Goal: Find specific page/section: Find specific page/section

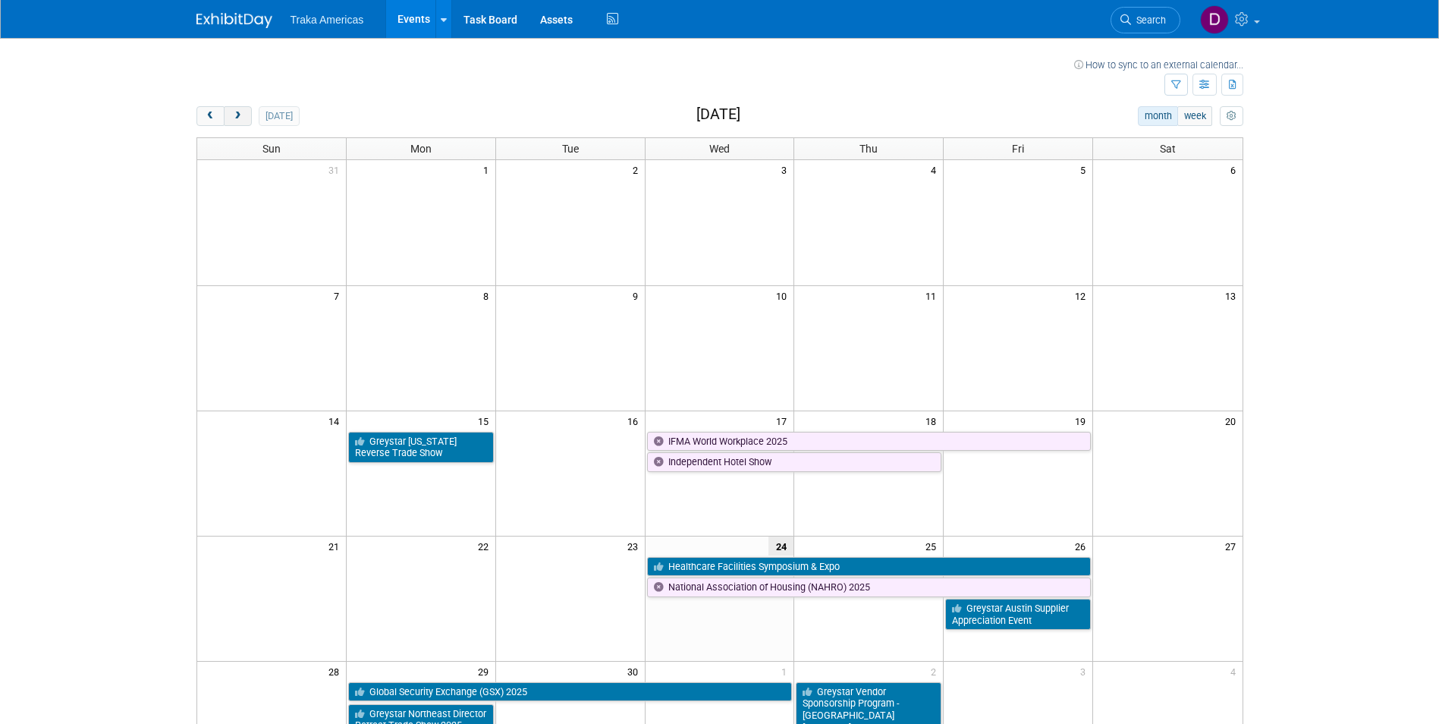
click at [237, 117] on span "next" at bounding box center [237, 117] width 11 height 10
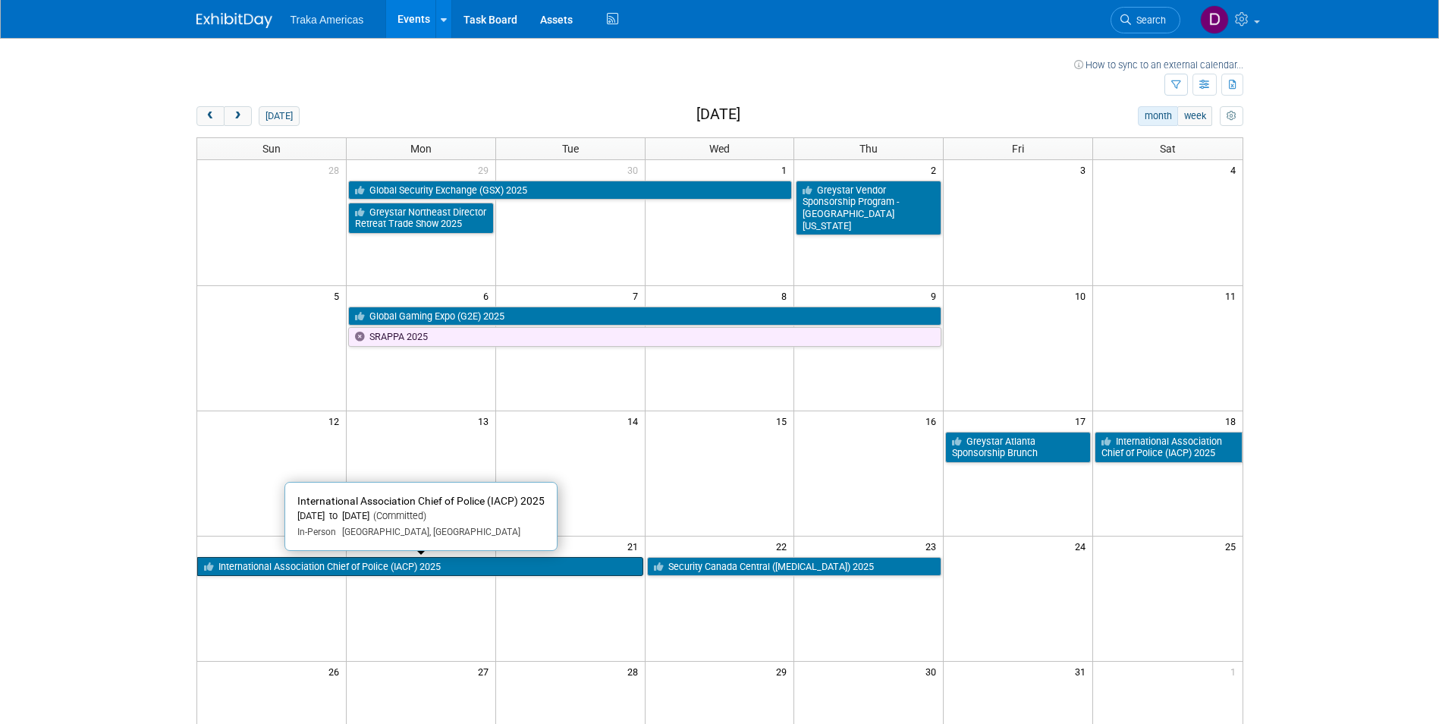
click at [441, 567] on link "International Association Chief of Police (IACP) 2025" at bounding box center [420, 567] width 446 height 20
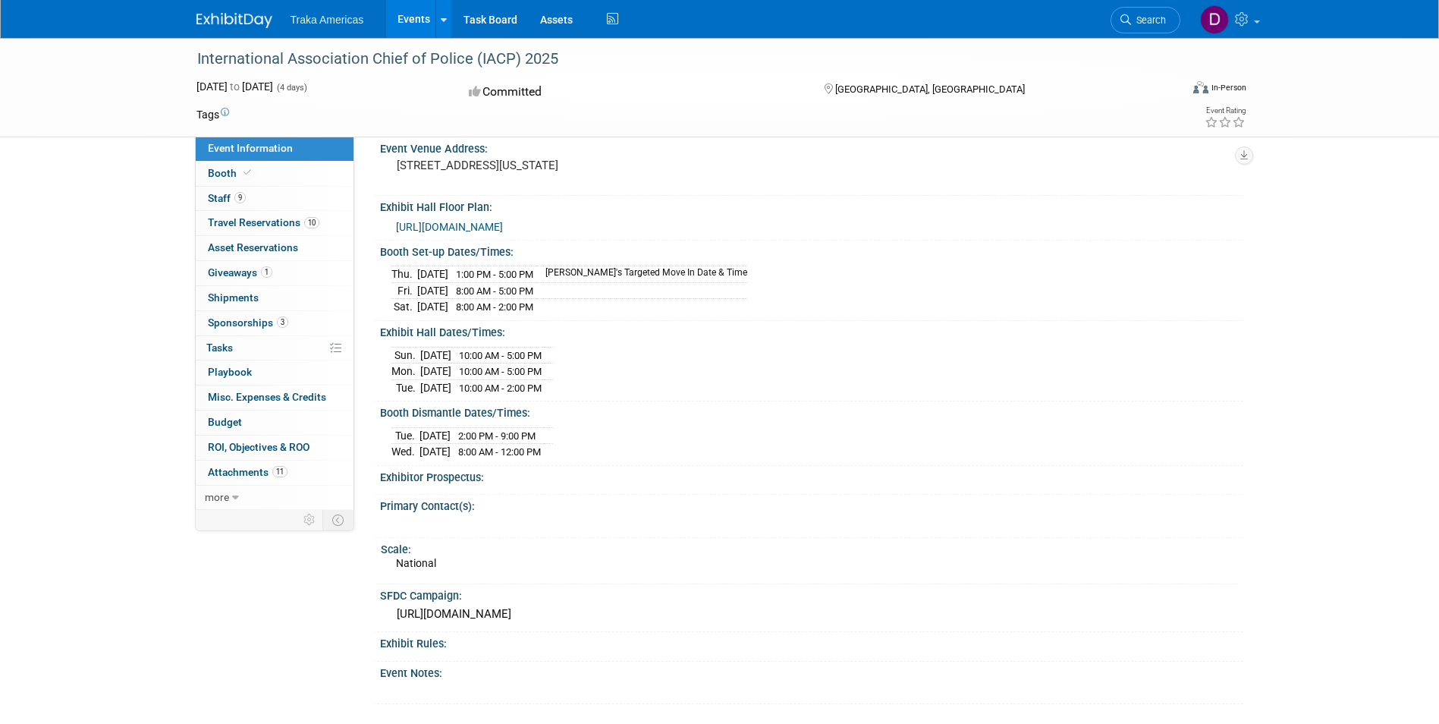
scroll to position [228, 0]
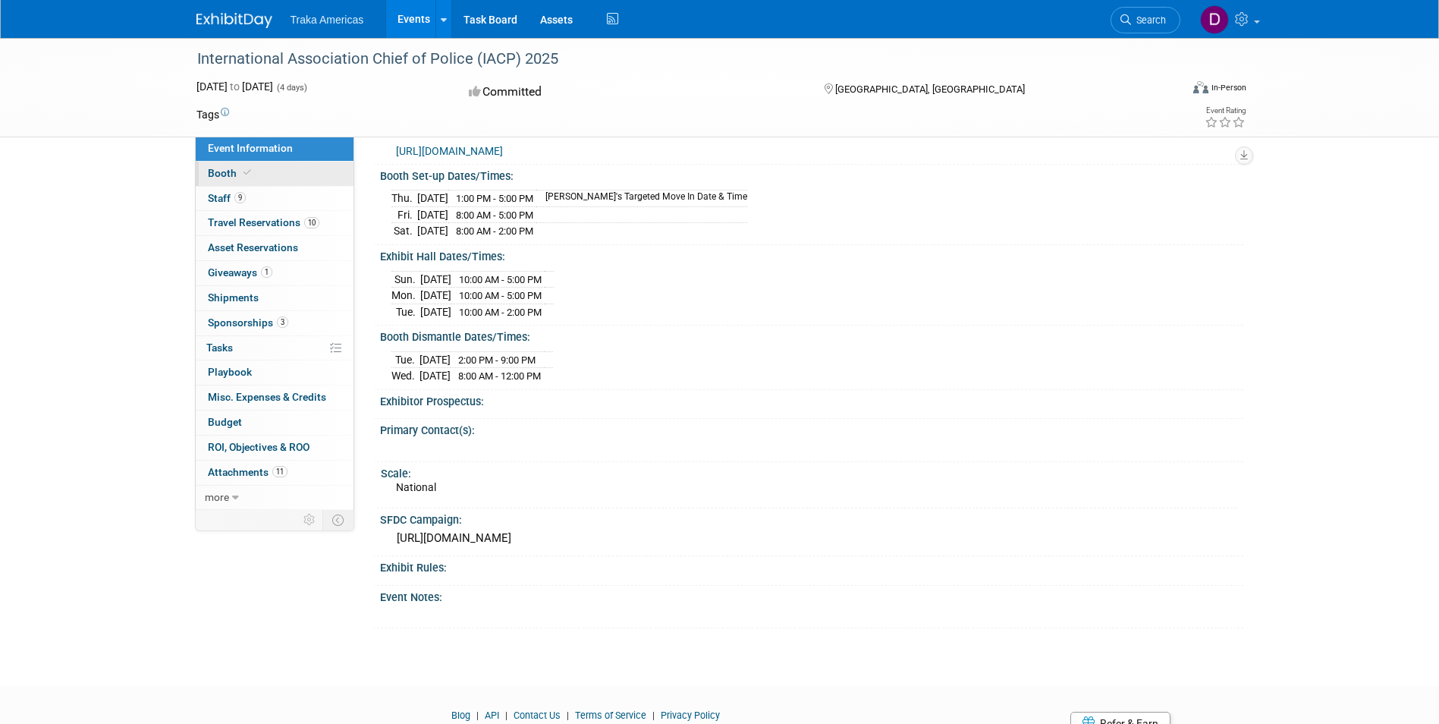
click at [238, 168] on span "Booth" at bounding box center [231, 173] width 46 height 12
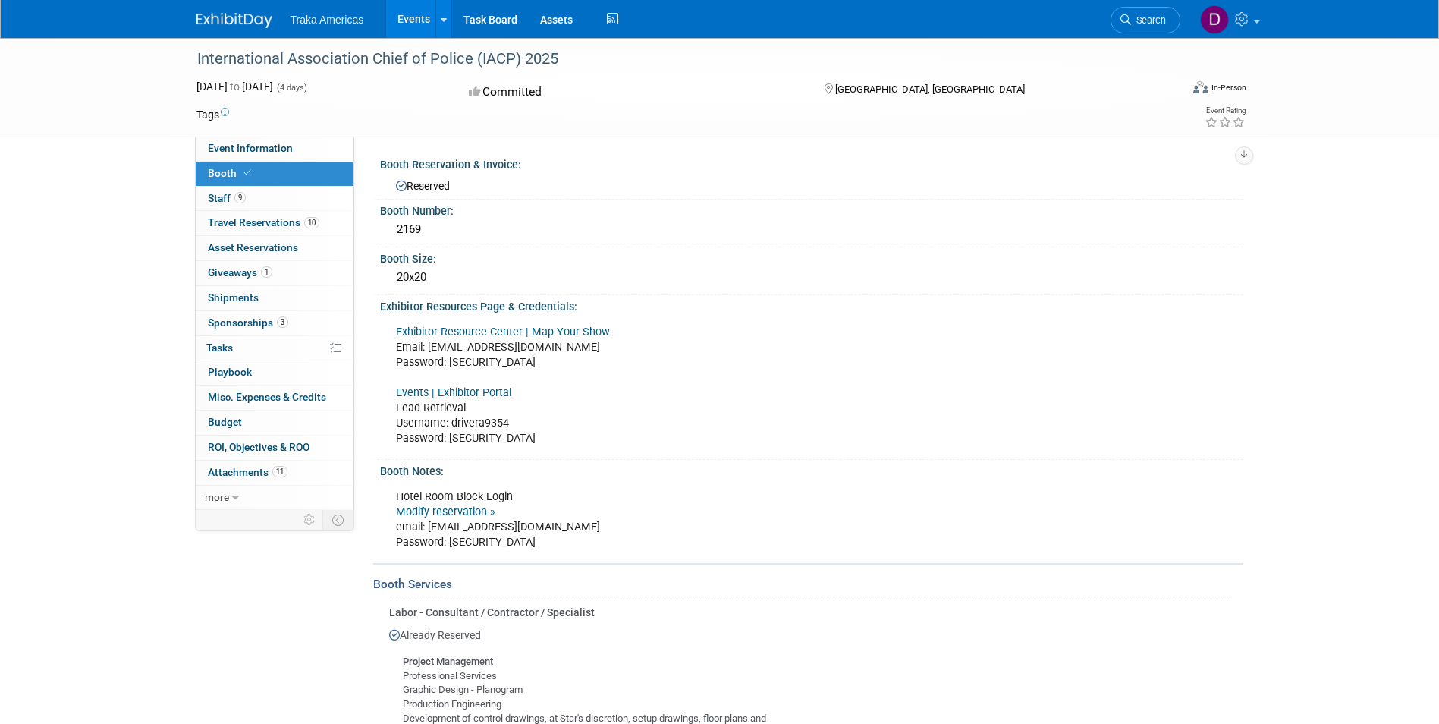
drag, startPoint x: 437, startPoint y: 233, endPoint x: 394, endPoint y: 225, distance: 44.0
click at [394, 225] on div "2169" at bounding box center [811, 230] width 840 height 24
copy div "2169"
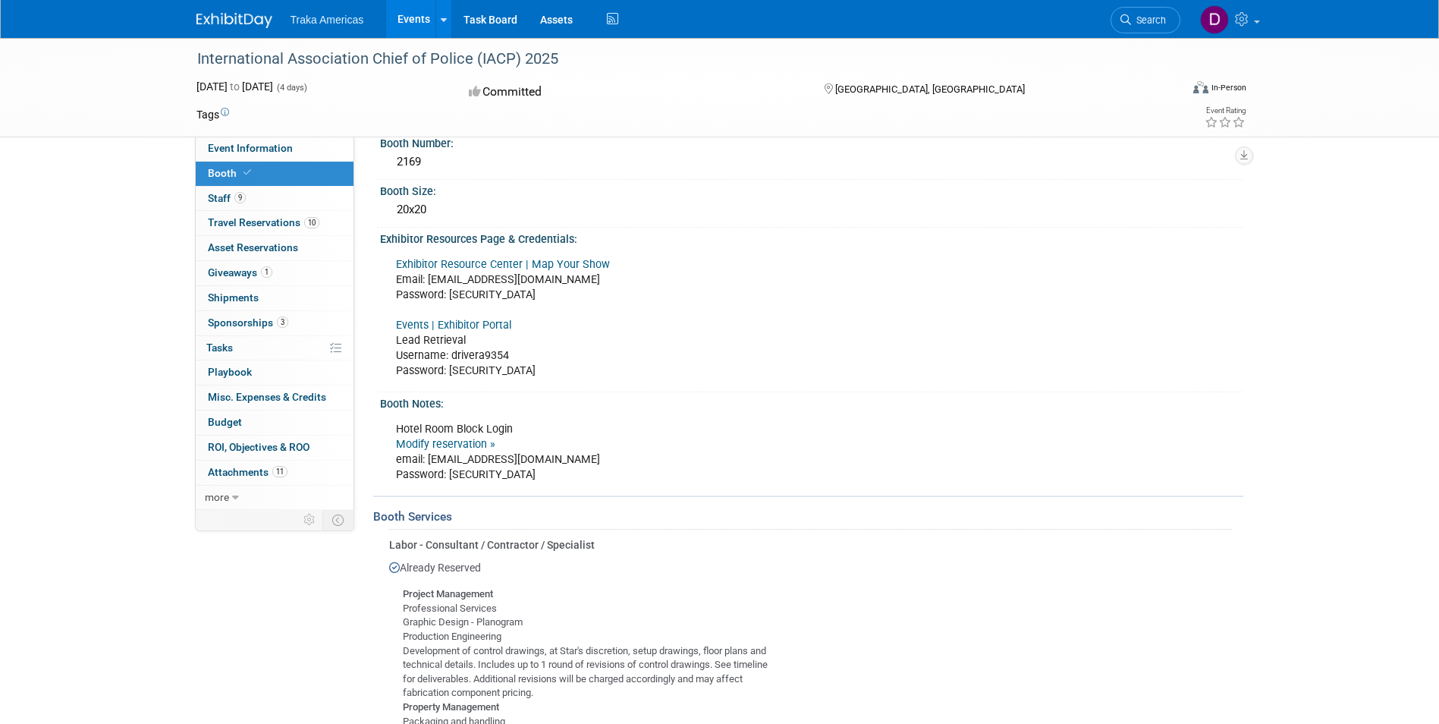
scroll to position [76, 0]
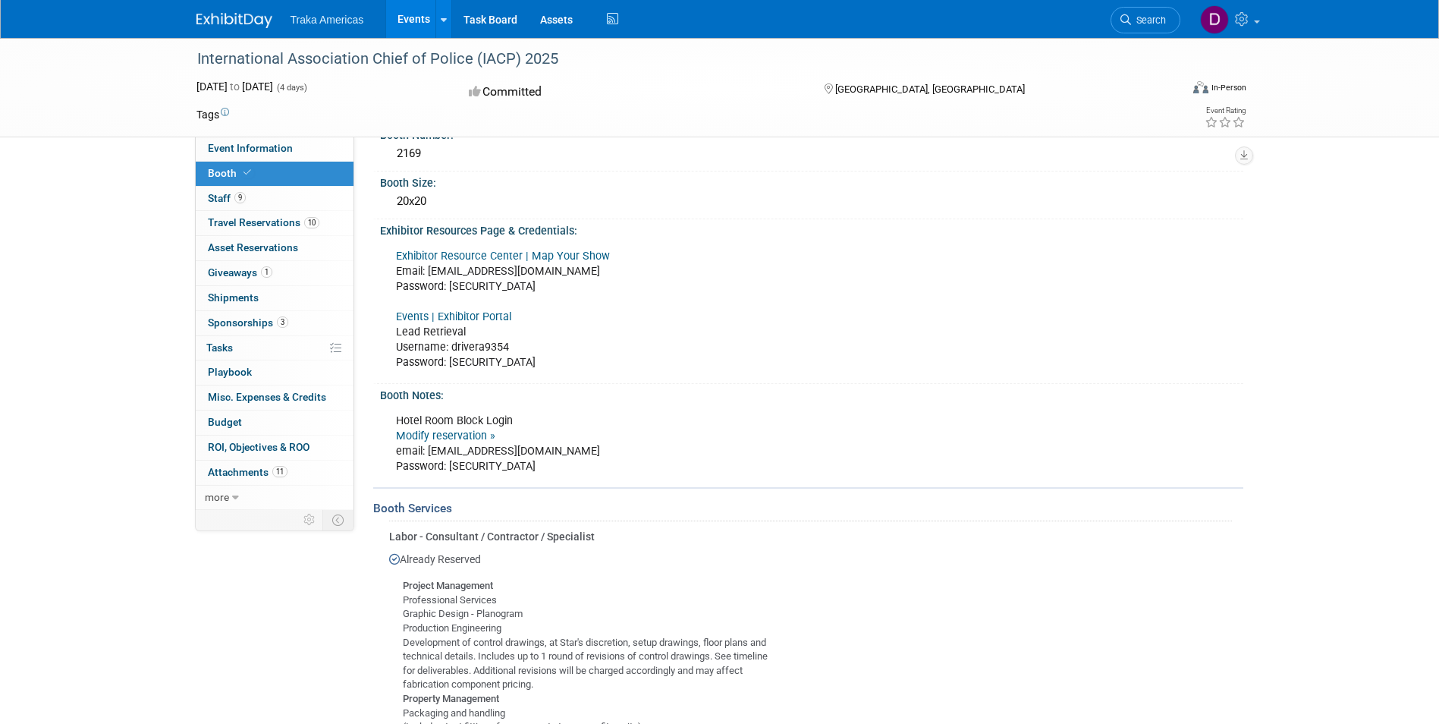
click at [484, 438] on link "Modify reservation »" at bounding box center [445, 435] width 99 height 13
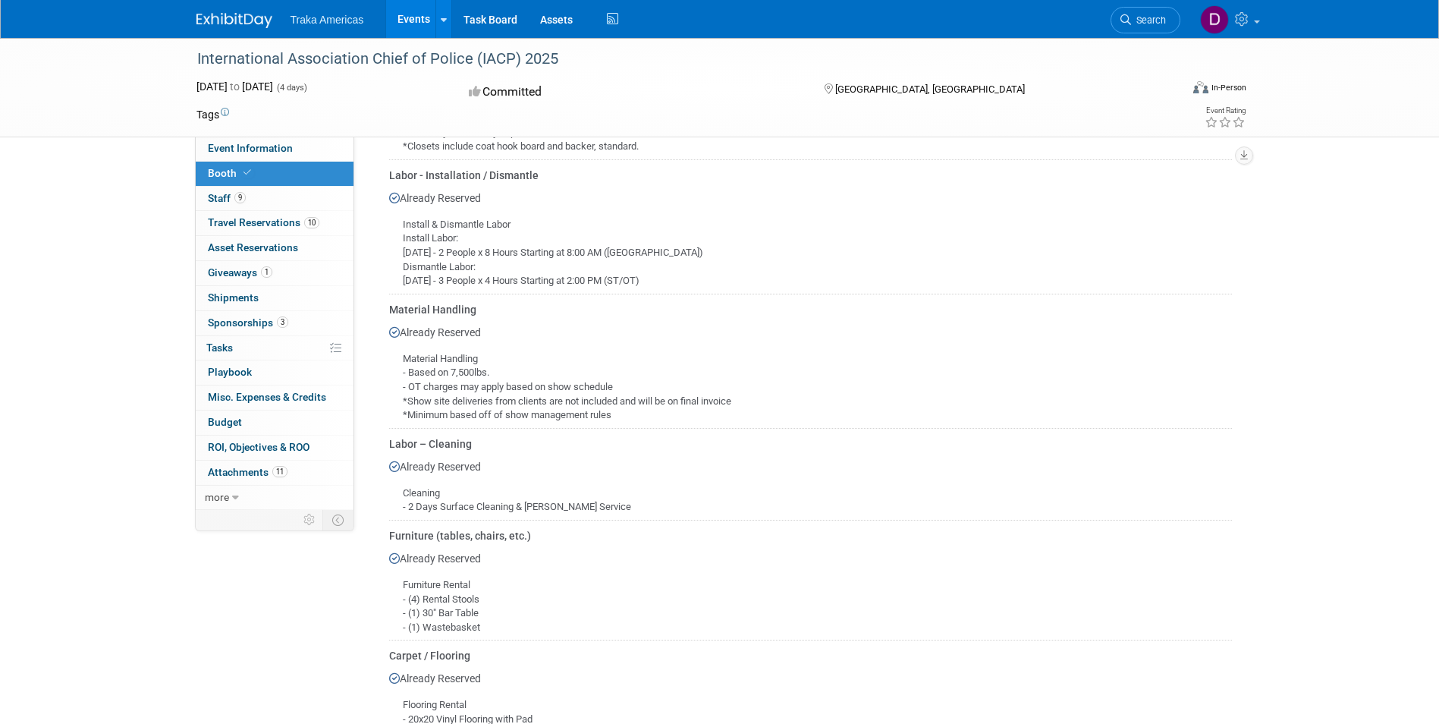
scroll to position [986, 0]
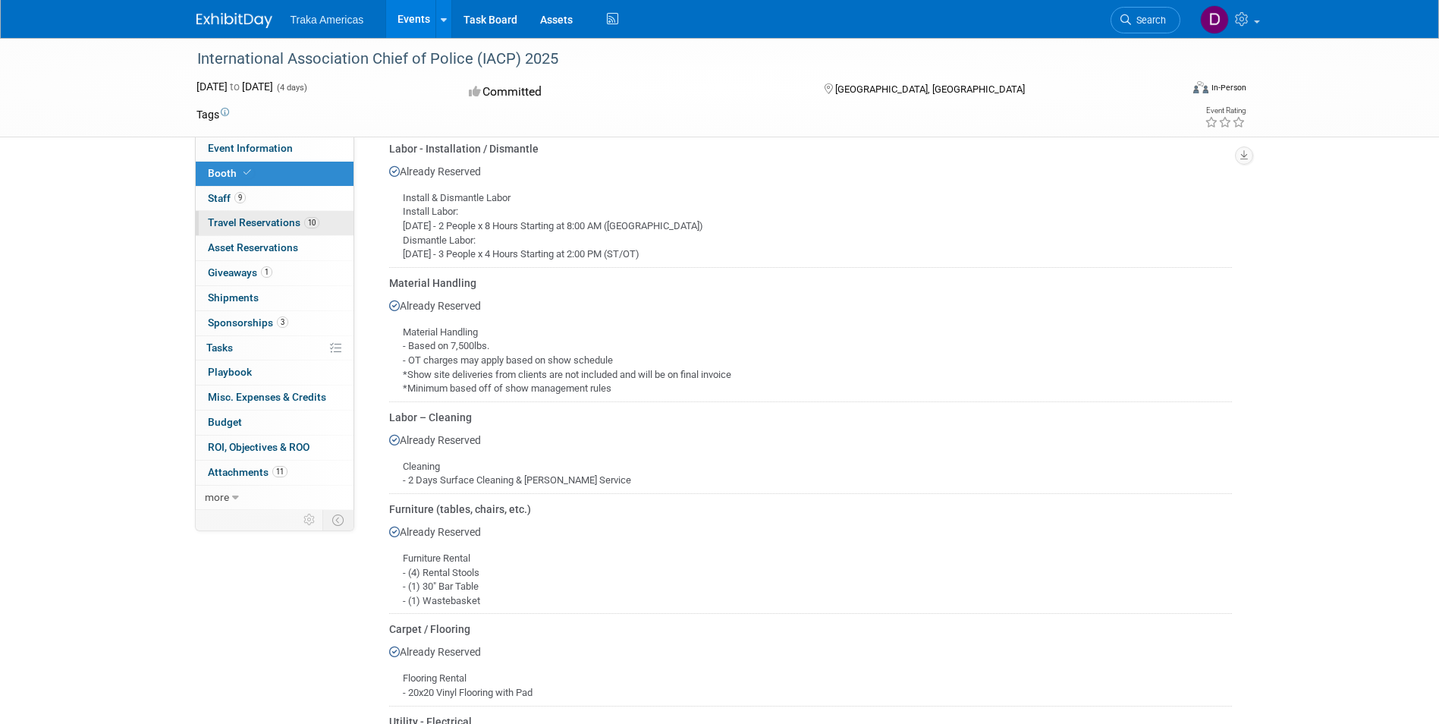
click at [255, 221] on span "Travel Reservations 10" at bounding box center [264, 222] width 112 height 12
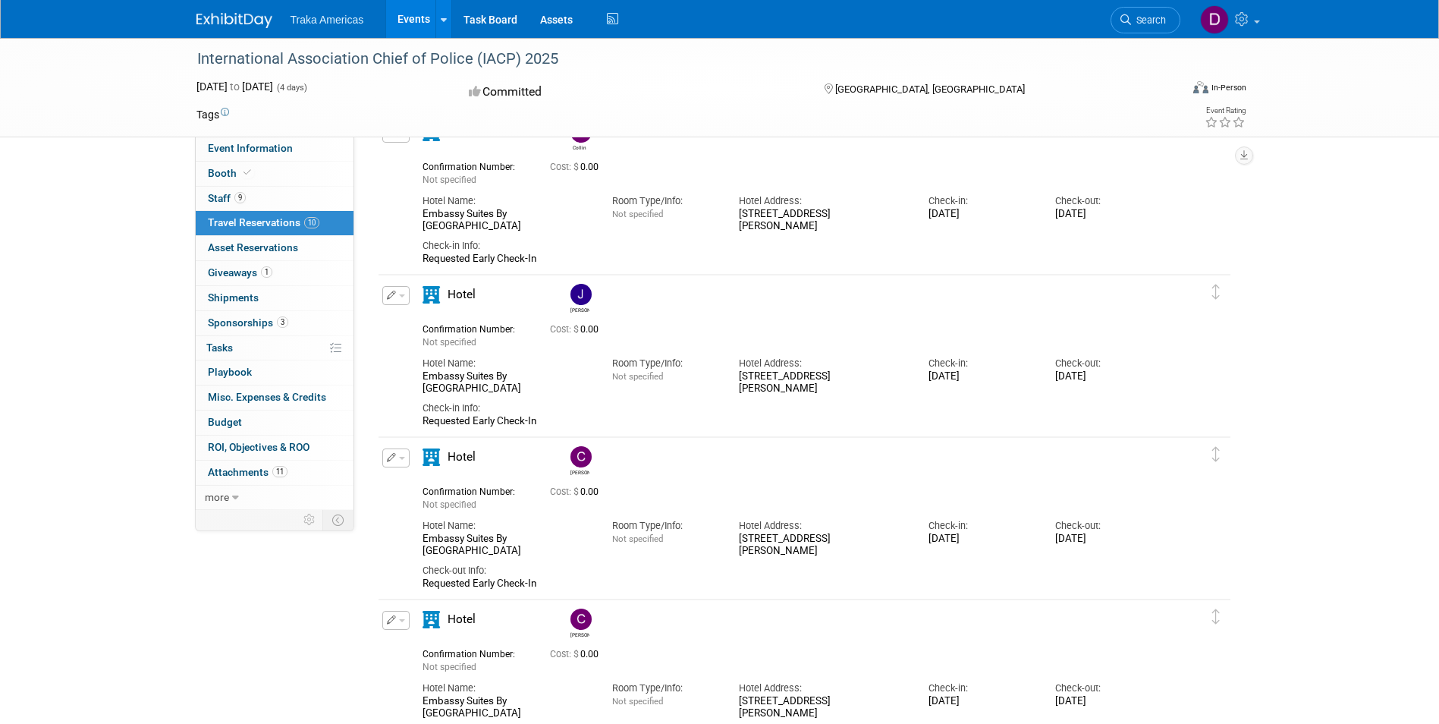
scroll to position [542, 0]
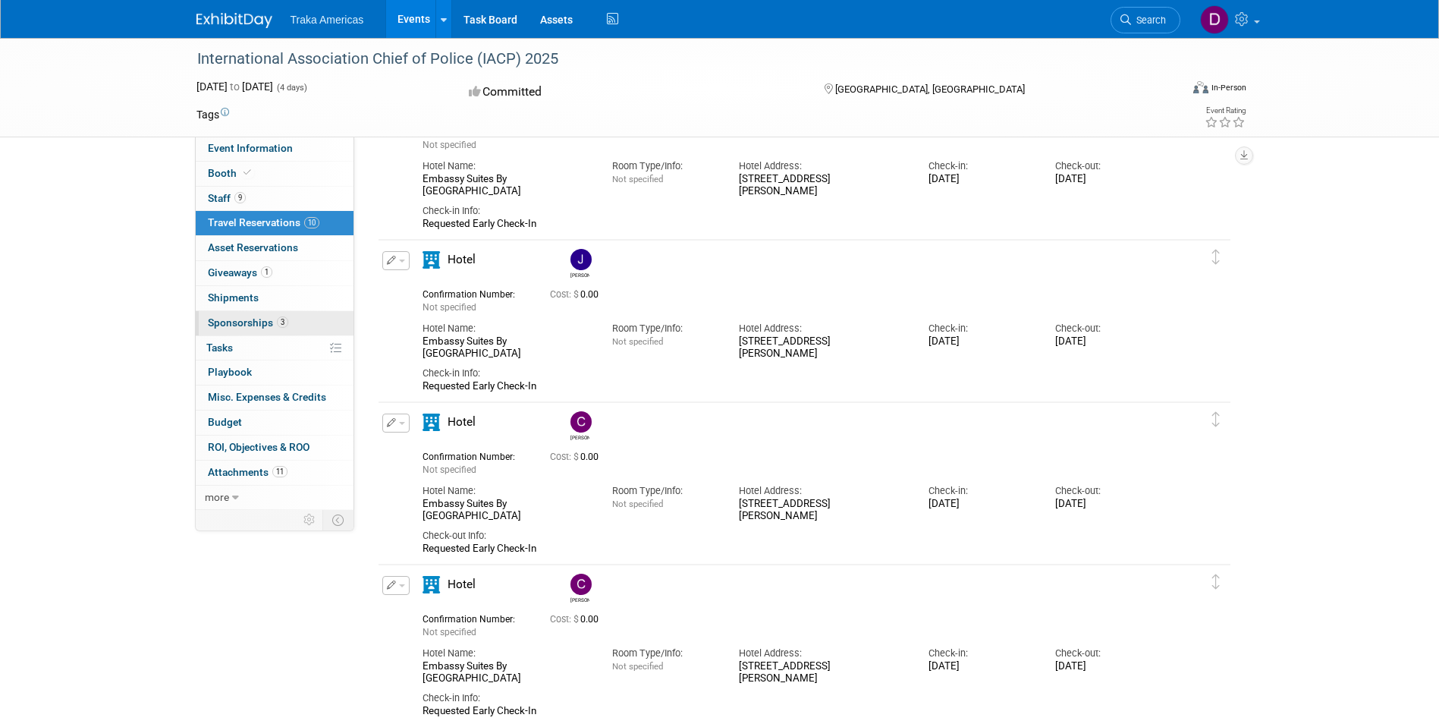
click at [249, 320] on span "Sponsorships 3" at bounding box center [248, 322] width 80 height 12
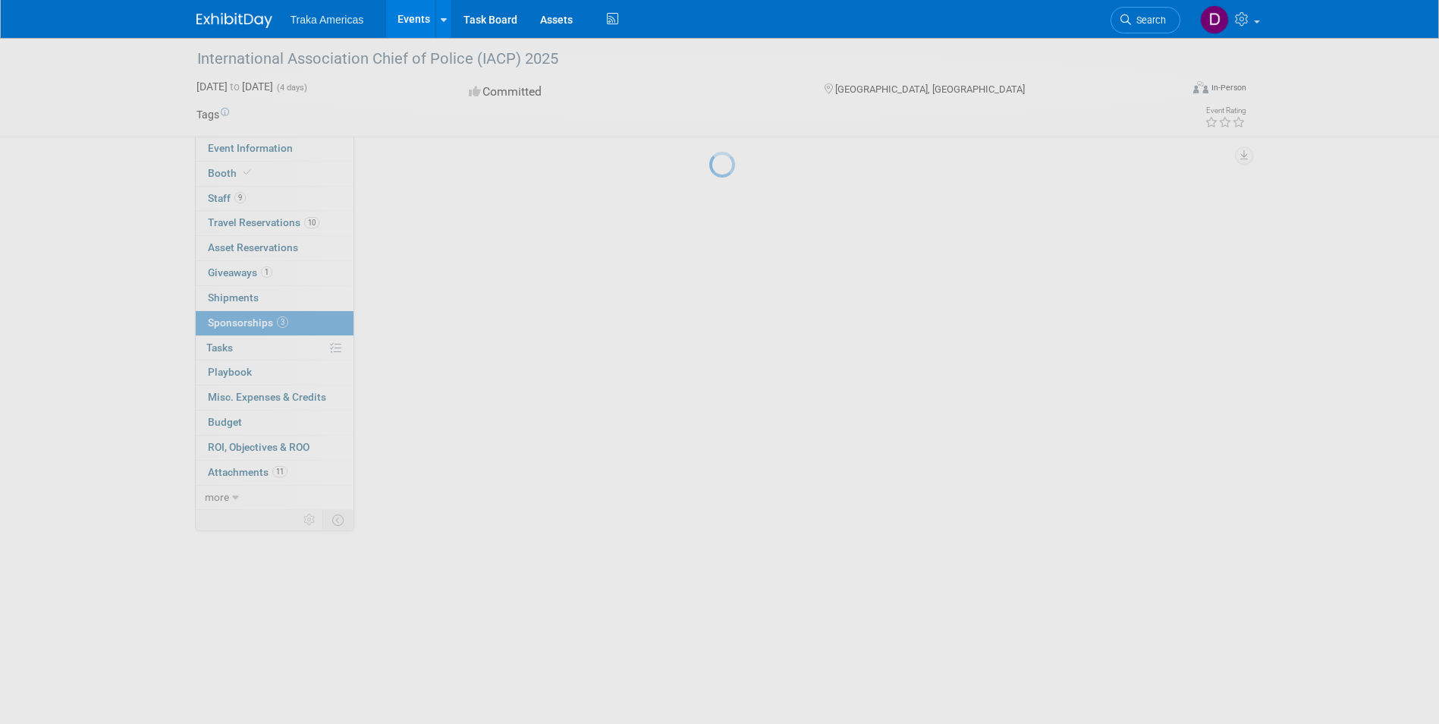
scroll to position [0, 0]
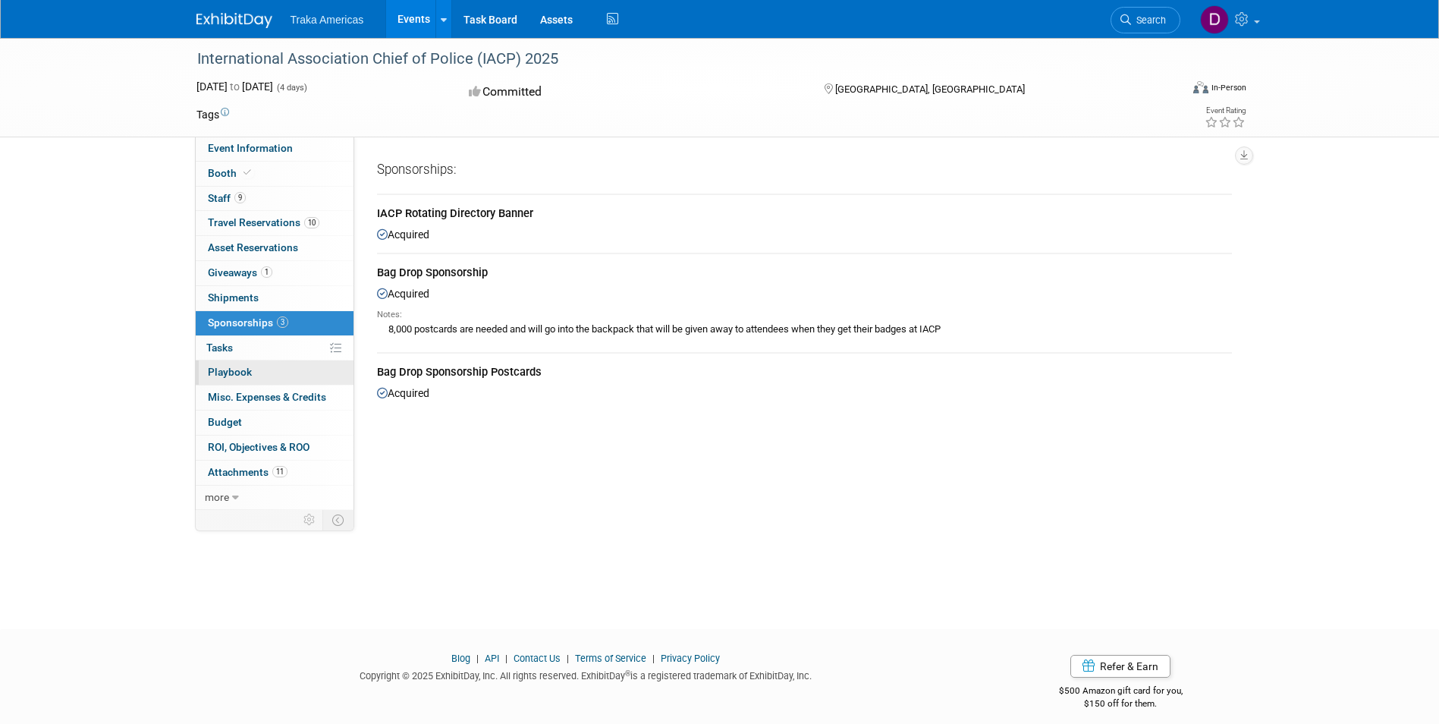
click at [265, 373] on link "0 Playbook 0" at bounding box center [275, 372] width 158 height 24
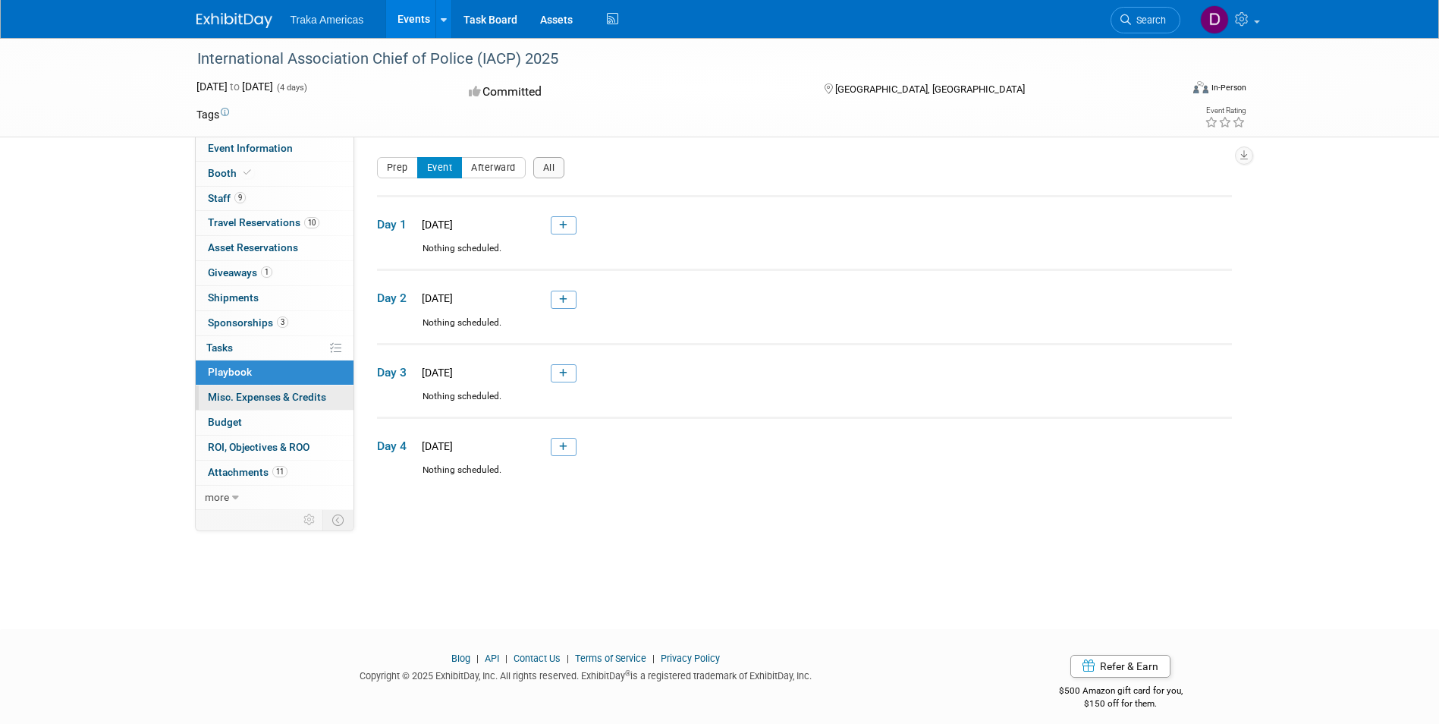
click at [262, 405] on link "0 Misc. Expenses & Credits 0" at bounding box center [275, 397] width 158 height 24
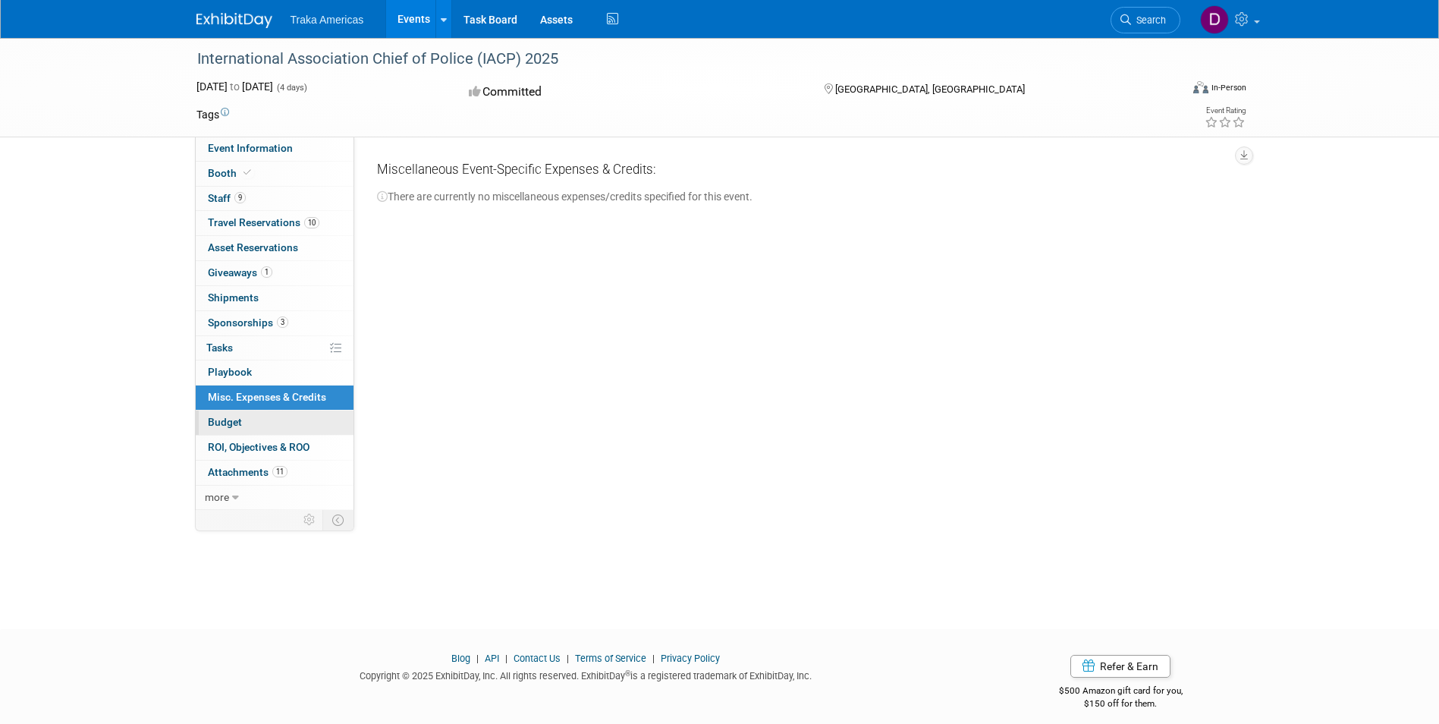
click at [276, 419] on link "Budget" at bounding box center [275, 422] width 158 height 24
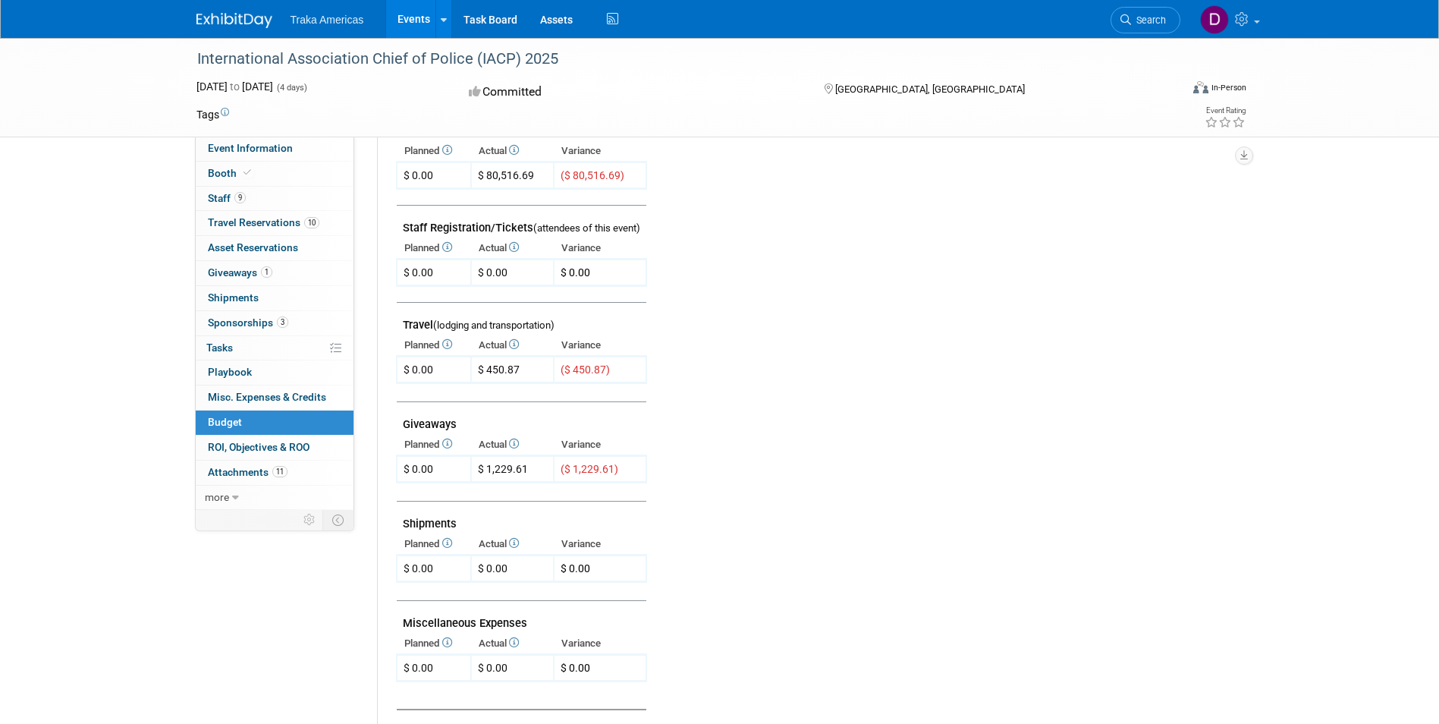
scroll to position [455, 0]
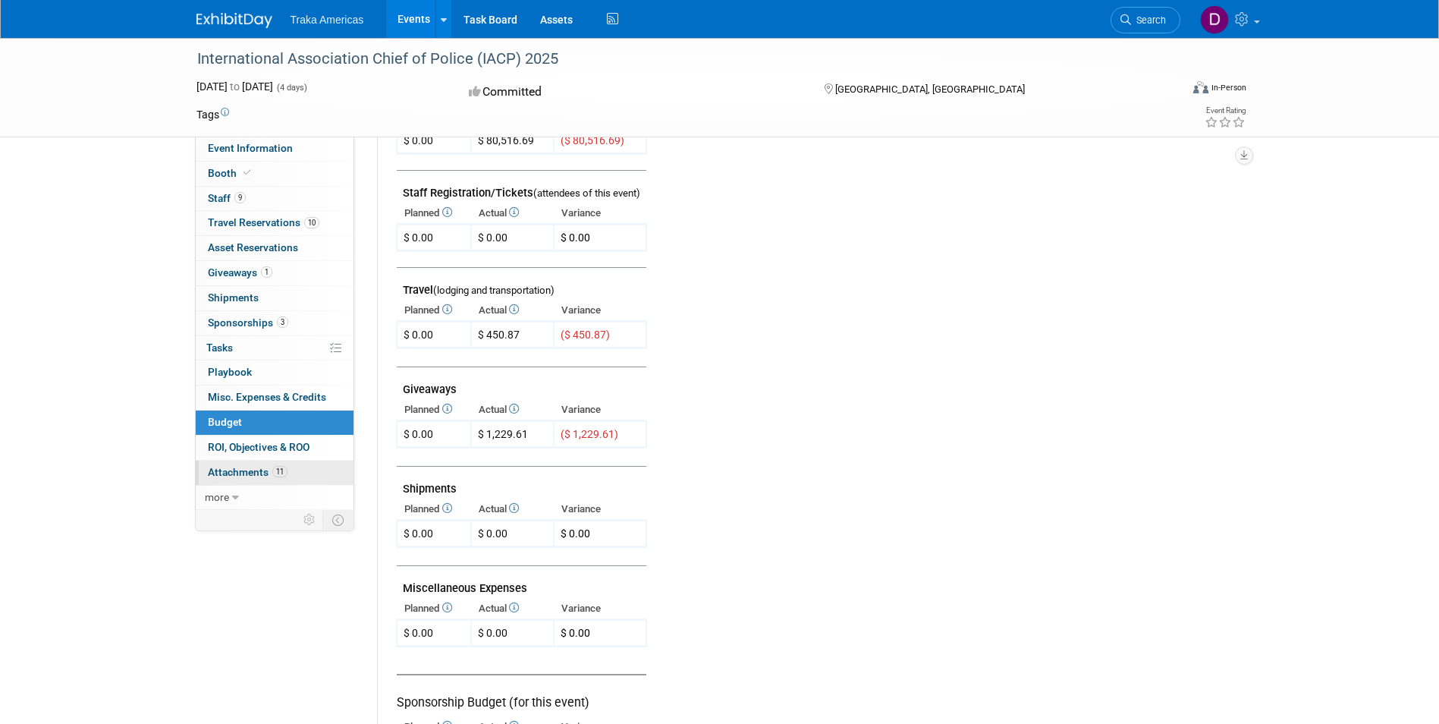
click at [243, 460] on link "11 Attachments 11" at bounding box center [275, 472] width 158 height 24
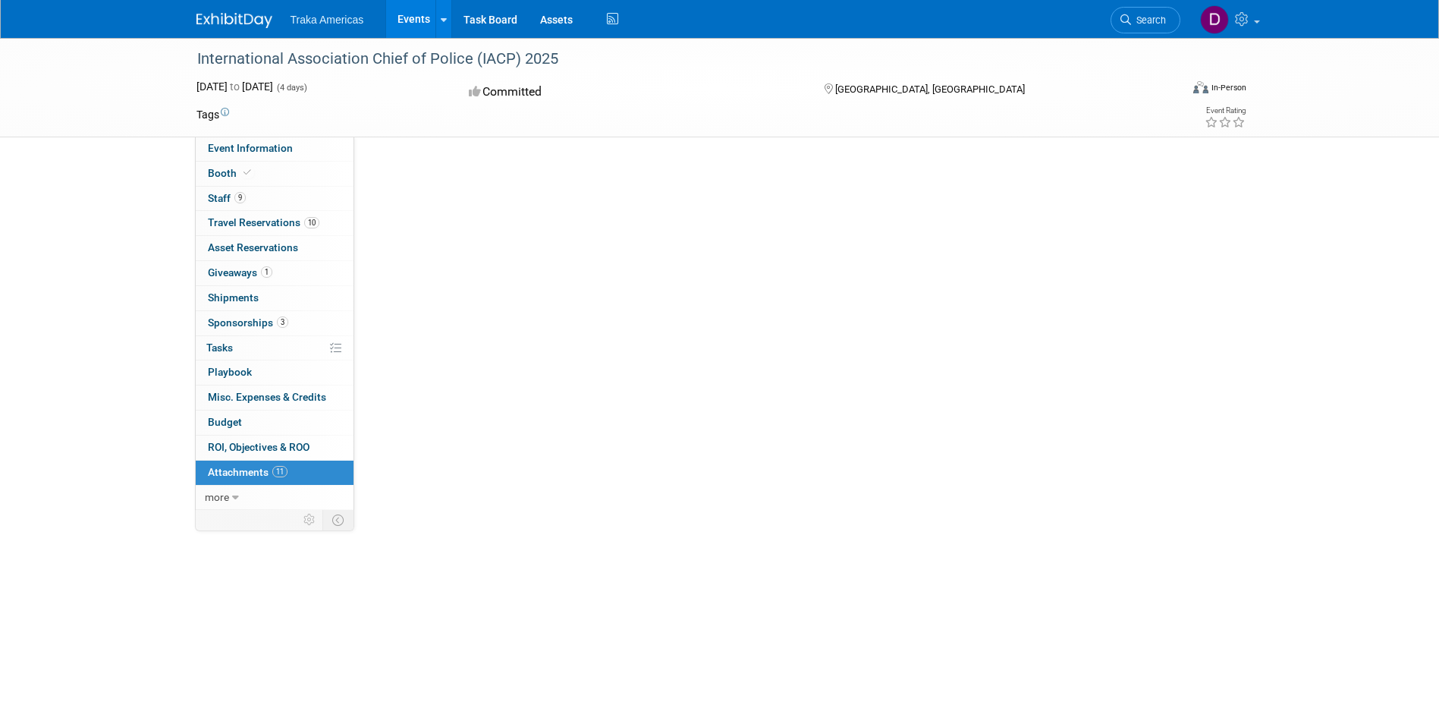
scroll to position [0, 0]
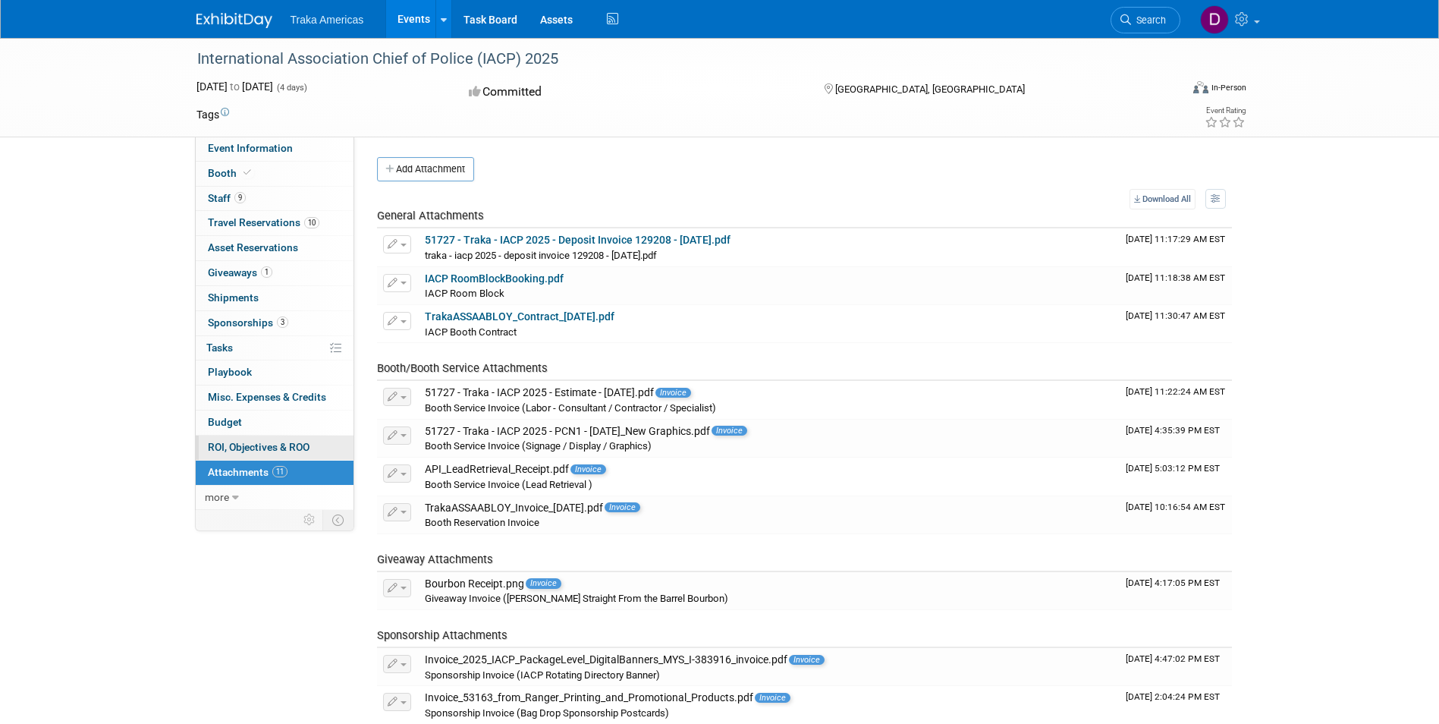
click at [247, 448] on span "ROI, Objectives & ROO 0" at bounding box center [259, 447] width 102 height 12
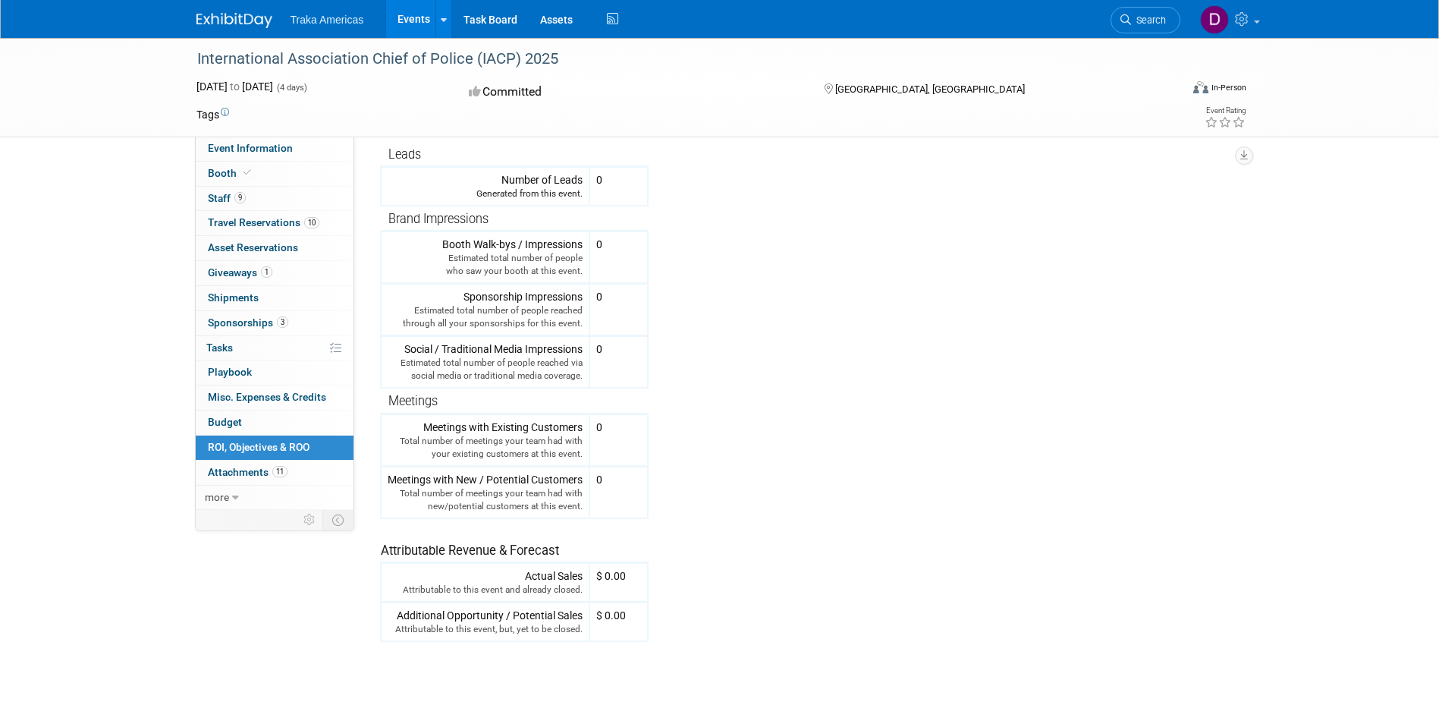
scroll to position [228, 0]
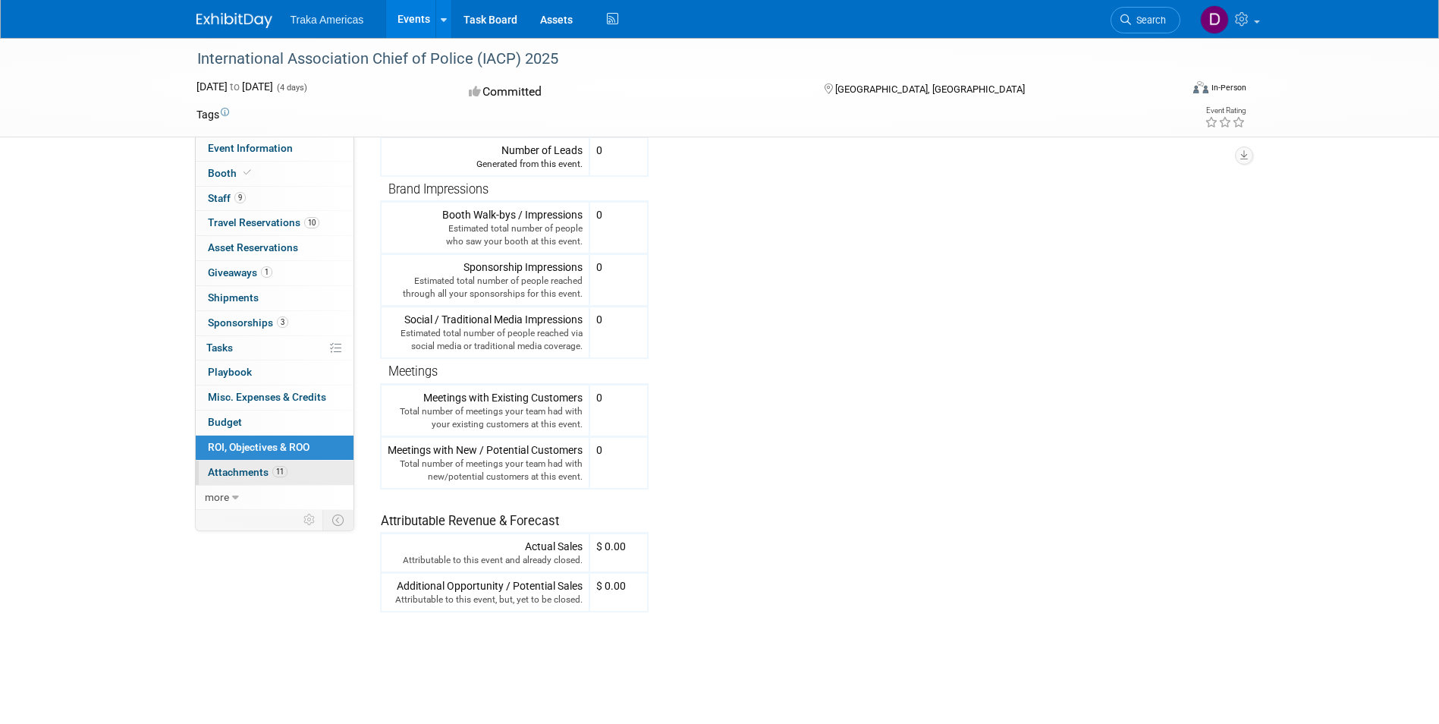
click at [290, 466] on link "11 Attachments 11" at bounding box center [275, 472] width 158 height 24
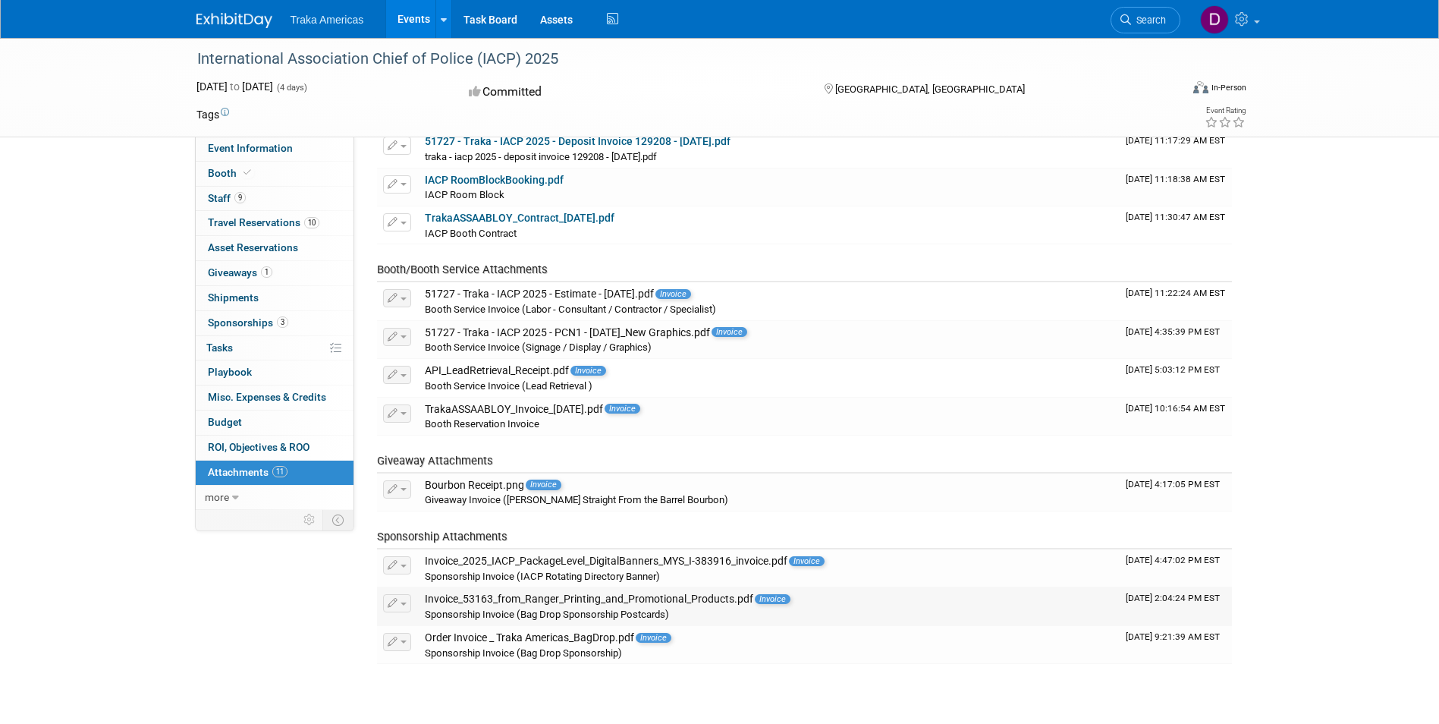
scroll to position [0, 0]
